Goal: Contribute content: Contribute content

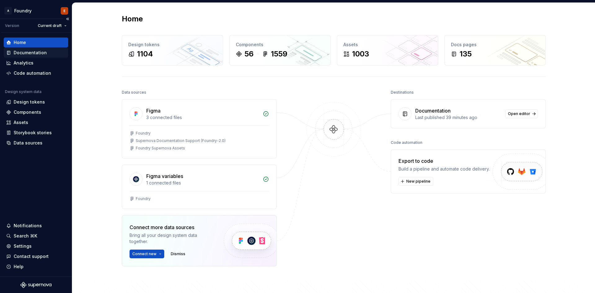
click at [53, 49] on div "Documentation" at bounding box center [36, 53] width 64 height 10
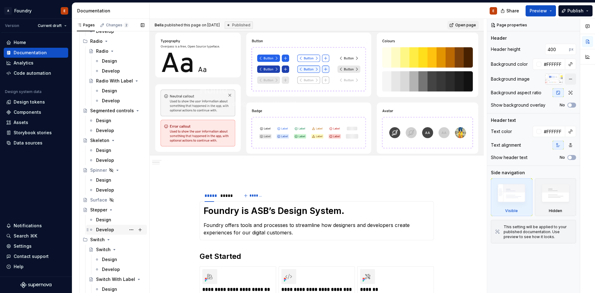
scroll to position [1364, 0]
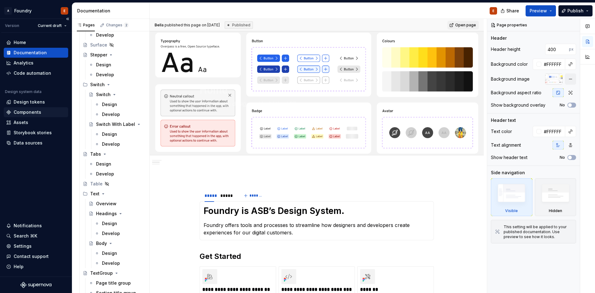
click at [44, 112] on div "Components" at bounding box center [36, 112] width 60 height 6
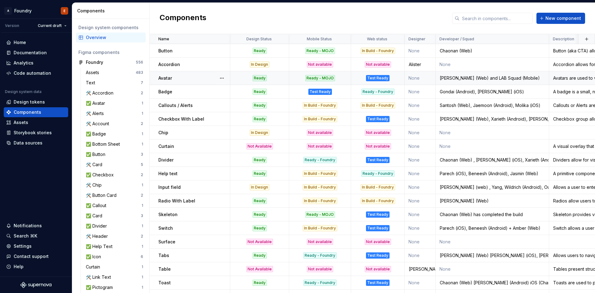
click at [352, 77] on div "Test Ready" at bounding box center [377, 78] width 53 height 6
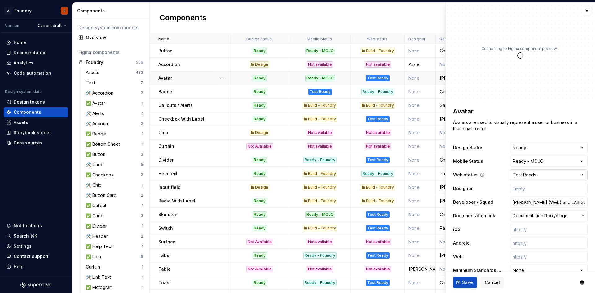
type textarea "*"
click at [575, 178] on html "A Foundry E Version Current draft Home Documentation Analytics Code automation …" at bounding box center [297, 146] width 595 height 293
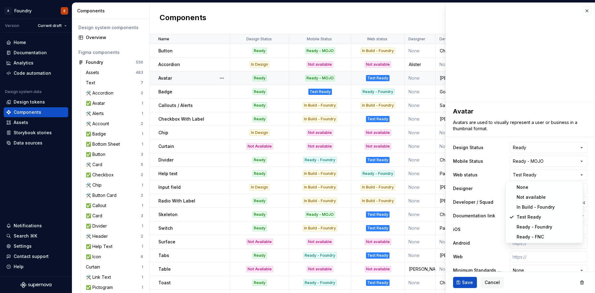
select select "**********"
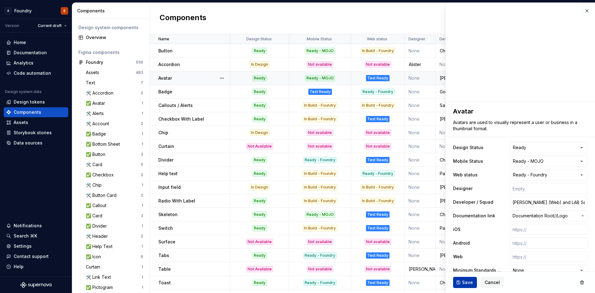
click at [464, 281] on span "Save" at bounding box center [467, 282] width 11 height 6
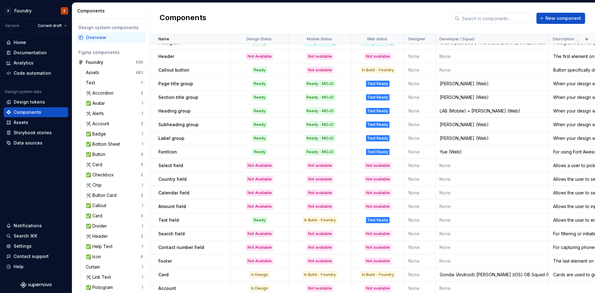
scroll to position [403, 0]
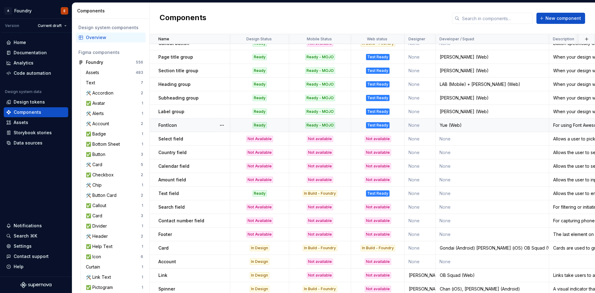
click at [386, 123] on div "Test Ready" at bounding box center [378, 125] width 24 height 6
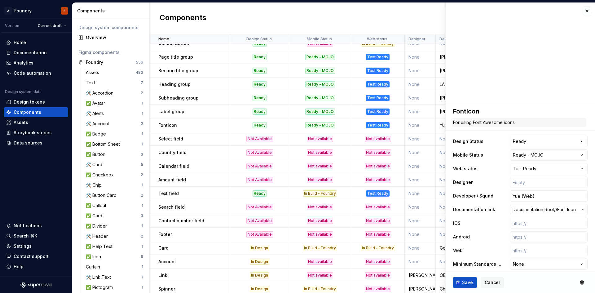
type textarea "*"
click at [546, 168] on html "A Foundry E Version Current draft Home Documentation Analytics Code automation …" at bounding box center [297, 146] width 595 height 293
select select "**********"
click at [464, 280] on span "Save" at bounding box center [467, 282] width 11 height 6
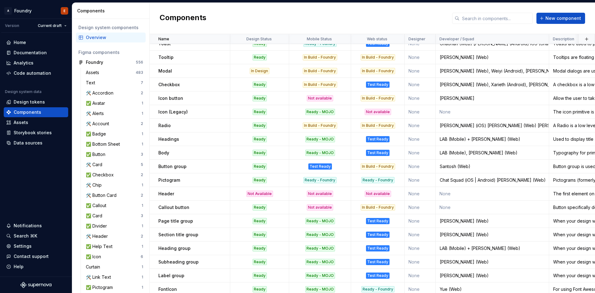
scroll to position [270, 0]
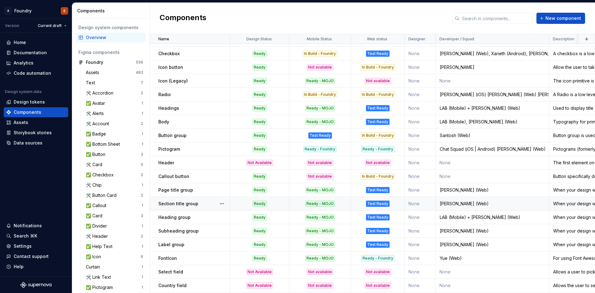
click at [379, 203] on div "Test Ready" at bounding box center [378, 204] width 24 height 6
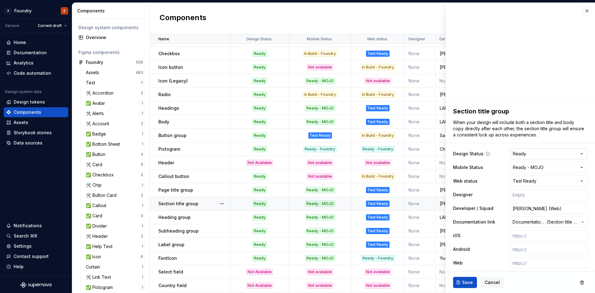
type textarea "*"
click at [560, 180] on html "A Foundry E Version Current draft Home Documentation Analytics Code automation …" at bounding box center [297, 146] width 595 height 293
select select "**********"
click at [465, 284] on span "Save" at bounding box center [467, 282] width 11 height 6
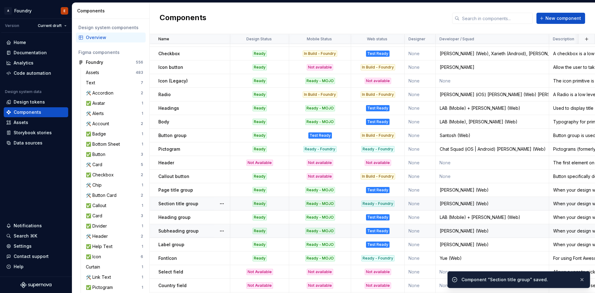
click at [393, 232] on div "Test Ready" at bounding box center [377, 231] width 53 height 6
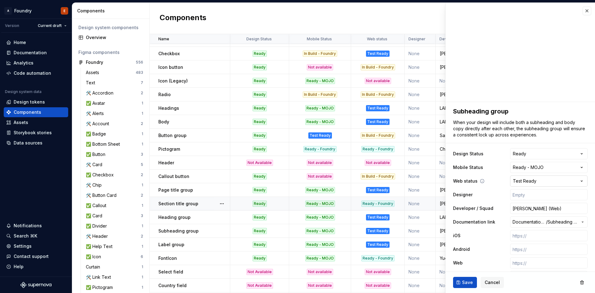
type textarea "*"
click at [555, 183] on html "A Foundry E Version Current draft Home Documentation Analytics Code automation …" at bounding box center [297, 146] width 595 height 293
select select "**********"
click at [468, 283] on span "Save" at bounding box center [467, 282] width 11 height 6
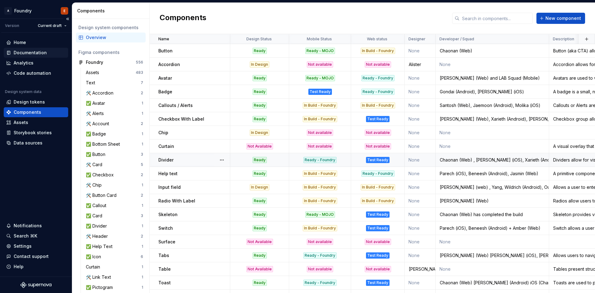
click at [37, 53] on div "Documentation" at bounding box center [30, 53] width 33 height 6
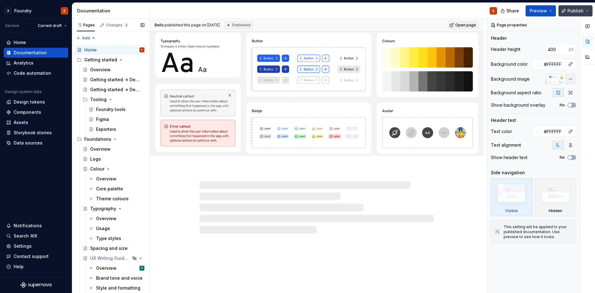
type textarea "*"
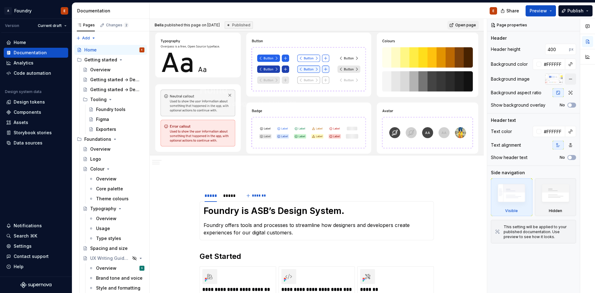
click at [574, 11] on span "Publish" at bounding box center [575, 11] width 16 height 6
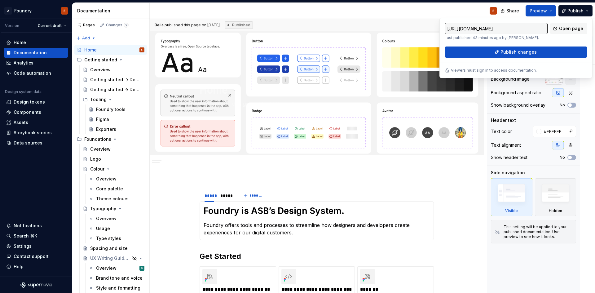
click at [526, 31] on input "https://asb-foundry.supernova-docs.io/latest/home-86eZPv1Z" at bounding box center [496, 28] width 103 height 11
drag, startPoint x: 519, startPoint y: 29, endPoint x: 595, endPoint y: 29, distance: 75.9
click at [595, 29] on body "A Foundry E Version Current draft Home Documentation Analytics Code automation …" at bounding box center [297, 146] width 595 height 293
click at [523, 29] on input "https://asb-foundry.supernova-docs.io/latest/home-86eZPv1Z" at bounding box center [496, 28] width 103 height 11
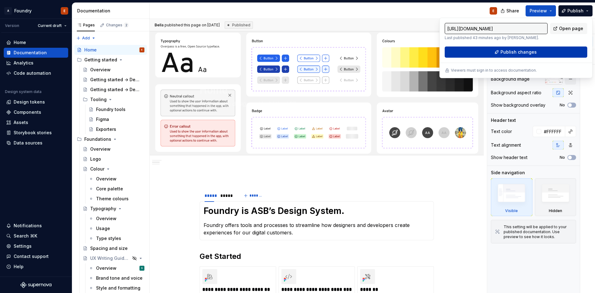
click at [524, 56] on button "Publish changes" at bounding box center [516, 51] width 143 height 11
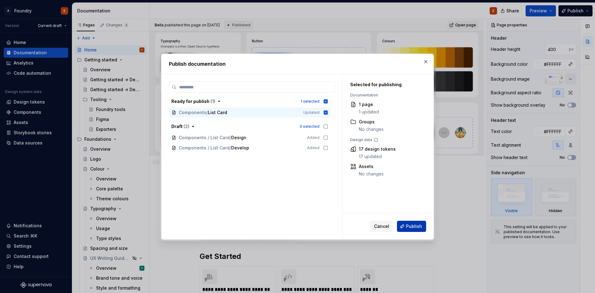
click at [416, 227] on span "Publish" at bounding box center [414, 226] width 16 height 6
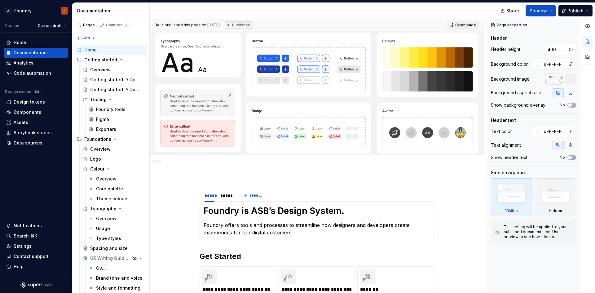
type textarea "*"
